Goal: Task Accomplishment & Management: Manage account settings

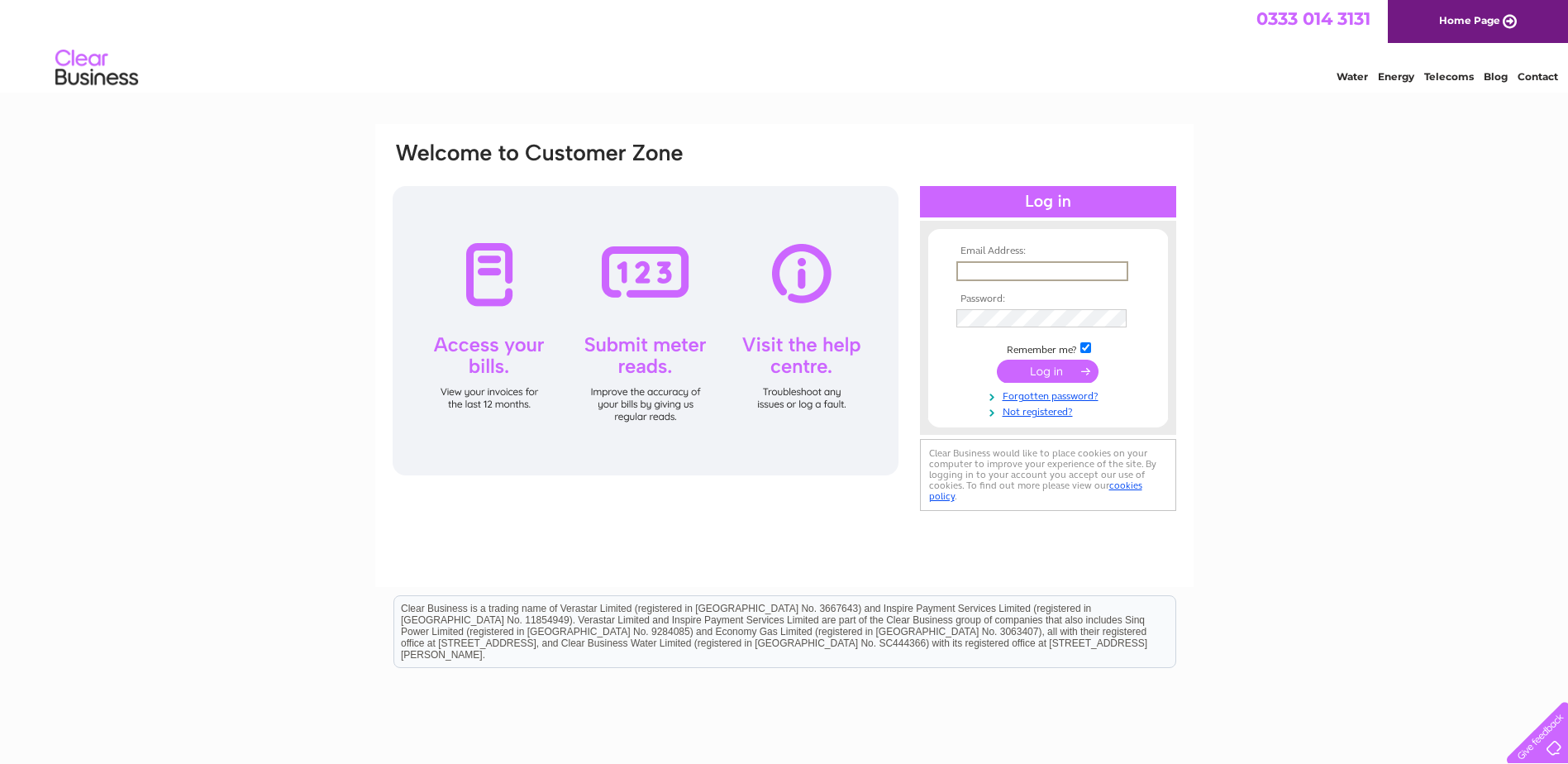
click at [1017, 274] on input "text" at bounding box center [1042, 270] width 172 height 20
type input "johannaa@topland.co.uk"
click at [1045, 376] on input "submit" at bounding box center [1047, 371] width 102 height 23
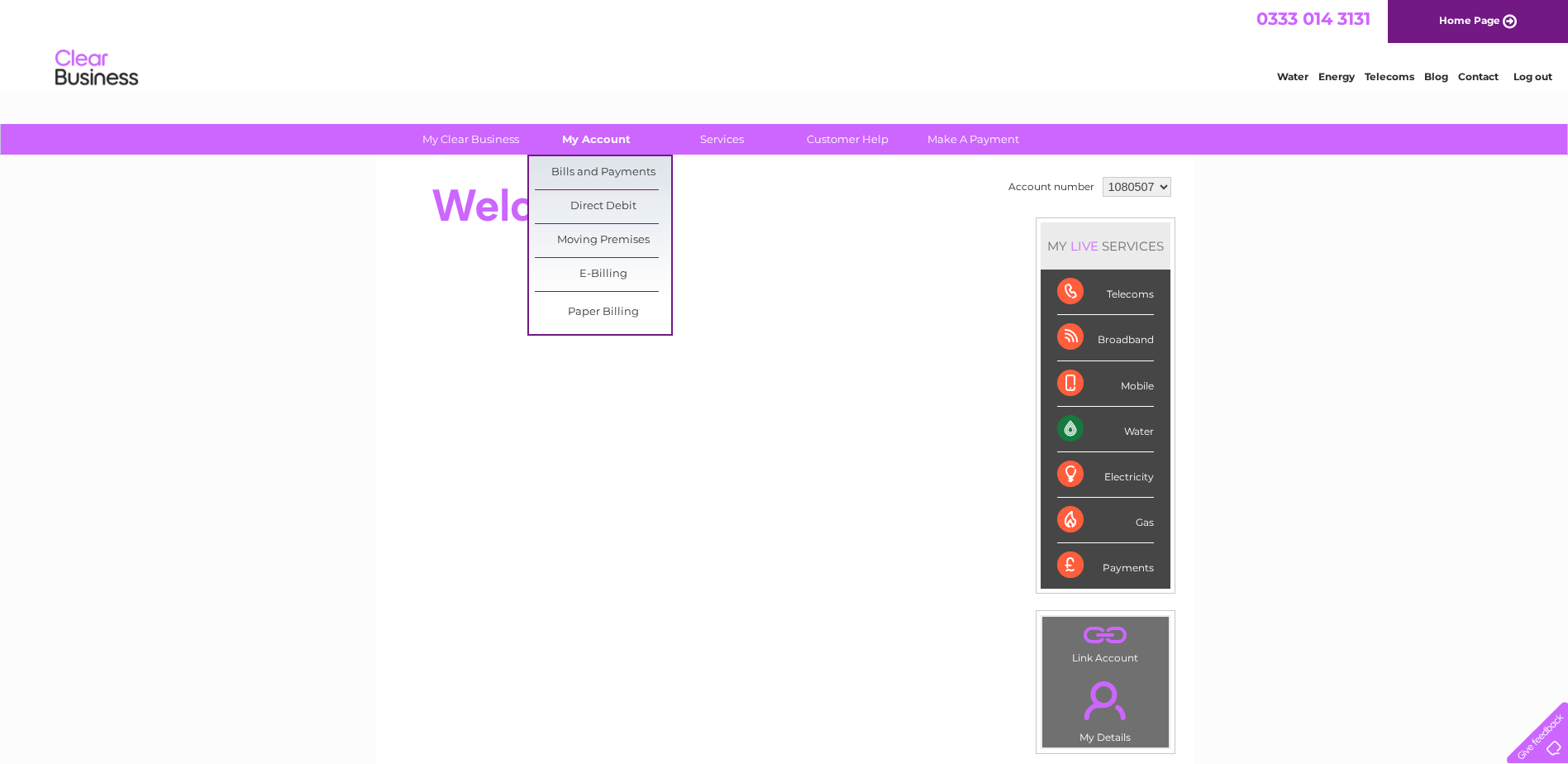
click at [587, 143] on link "My Account" at bounding box center [595, 139] width 136 height 31
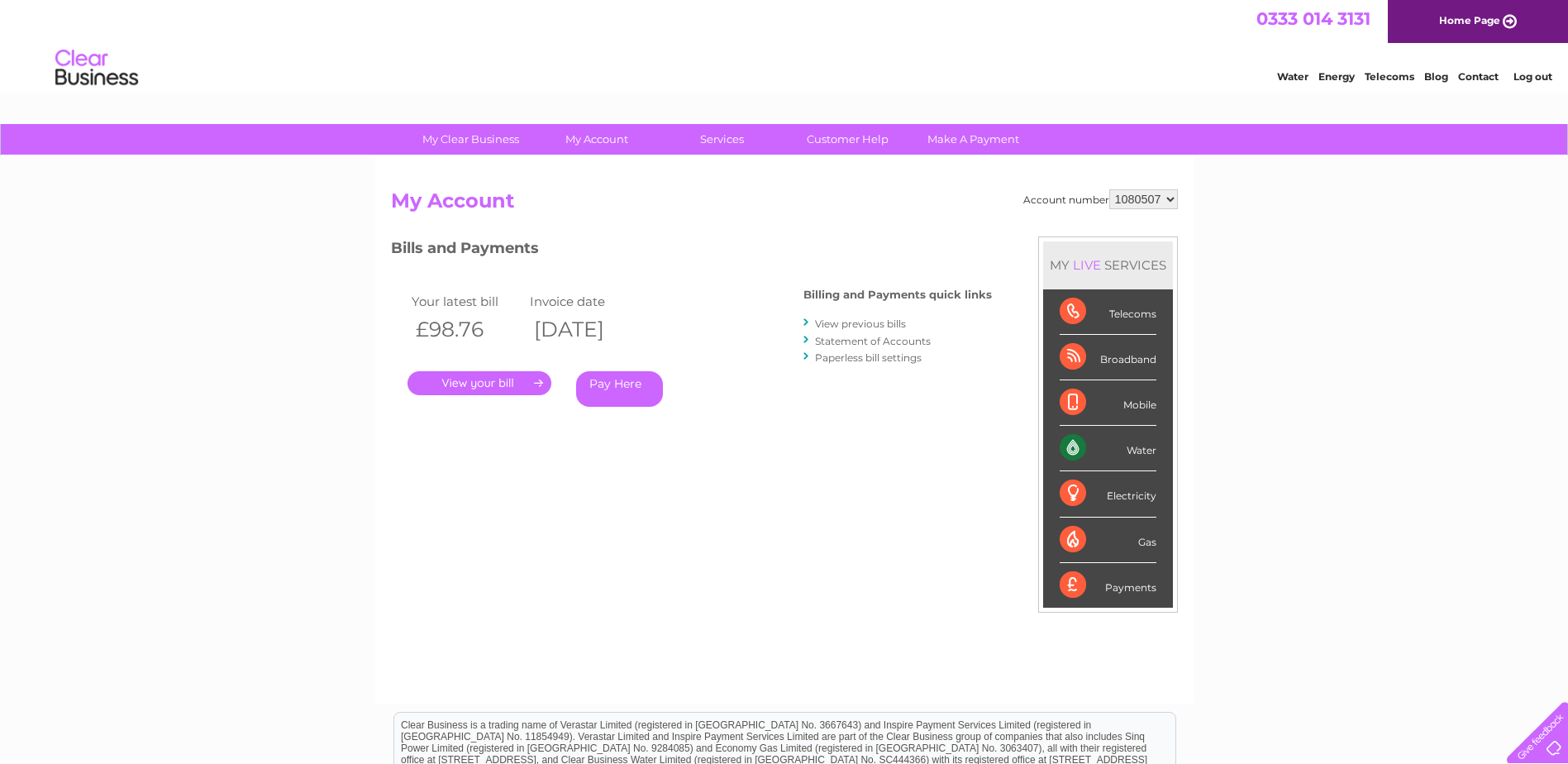
click at [1168, 184] on div "Account number 1080507 1119746 My Account MY LIVE SERVICES Telecoms Broadband M…" at bounding box center [784, 429] width 818 height 547
click at [1167, 198] on select "1080507 1119746" at bounding box center [1143, 199] width 68 height 20
select select "1119746"
click at [1109, 190] on select "1080507 1119746" at bounding box center [1143, 199] width 68 height 20
